Goal: Find specific page/section: Find specific page/section

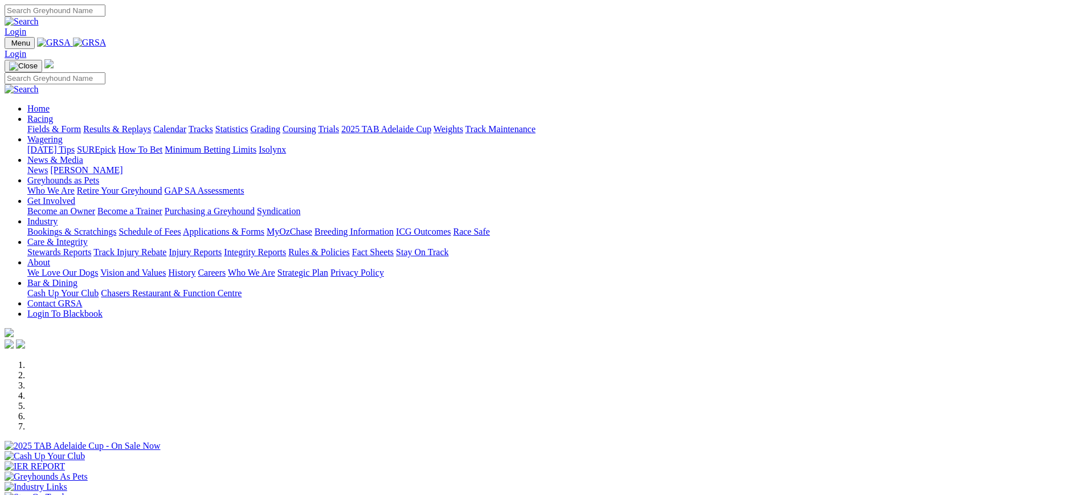
click at [91, 247] on link "Stewards Reports" at bounding box center [59, 252] width 64 height 10
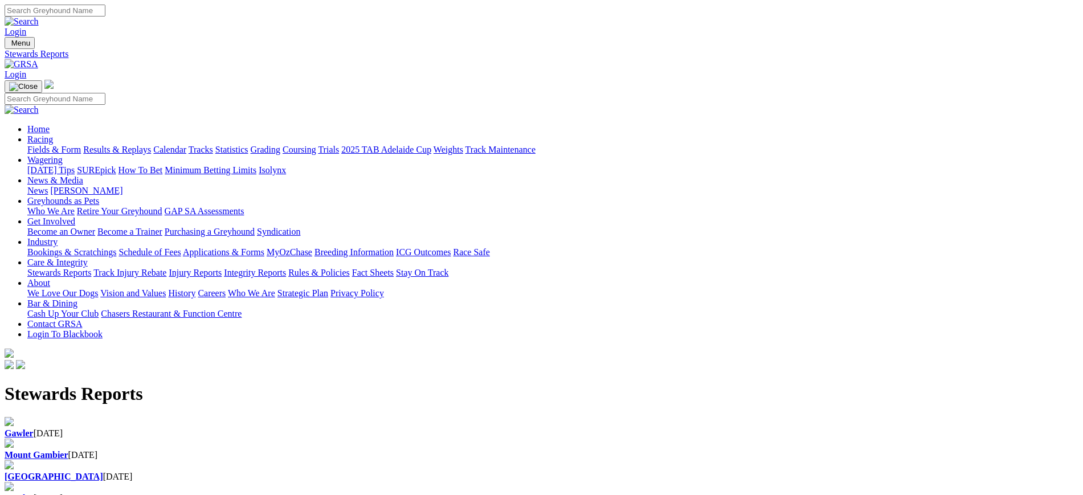
click at [34, 428] on b "Gawler" at bounding box center [19, 433] width 29 height 10
click at [38, 59] on img at bounding box center [22, 64] width 34 height 10
